Goal: Task Accomplishment & Management: Manage account settings

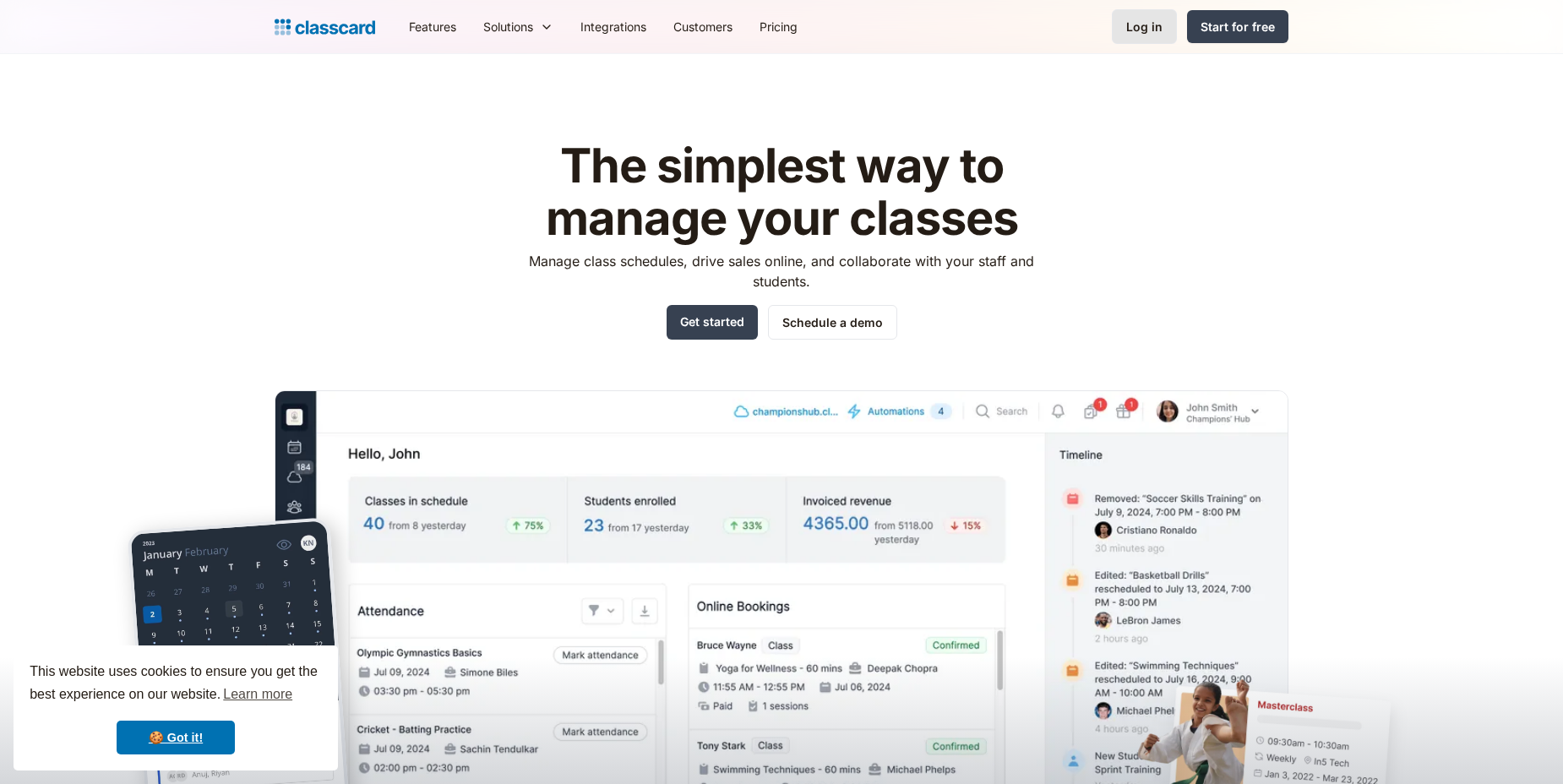
click at [1160, 38] on link "Log in" at bounding box center [1144, 26] width 65 height 35
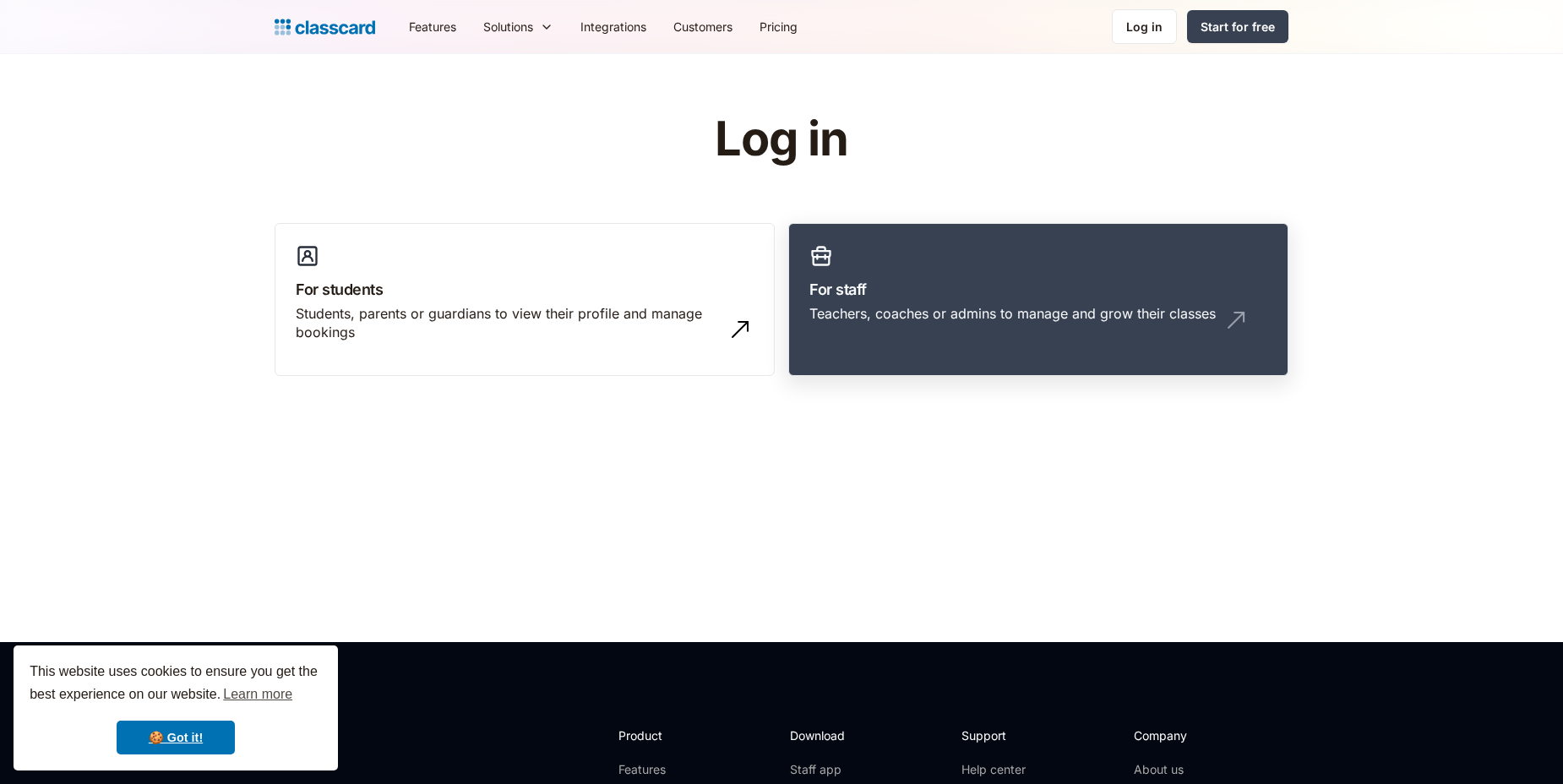
click at [994, 305] on div "Teachers, coaches or admins to manage and grow their classes" at bounding box center [1012, 313] width 407 height 19
